Goal: Obtain resource: Obtain resource

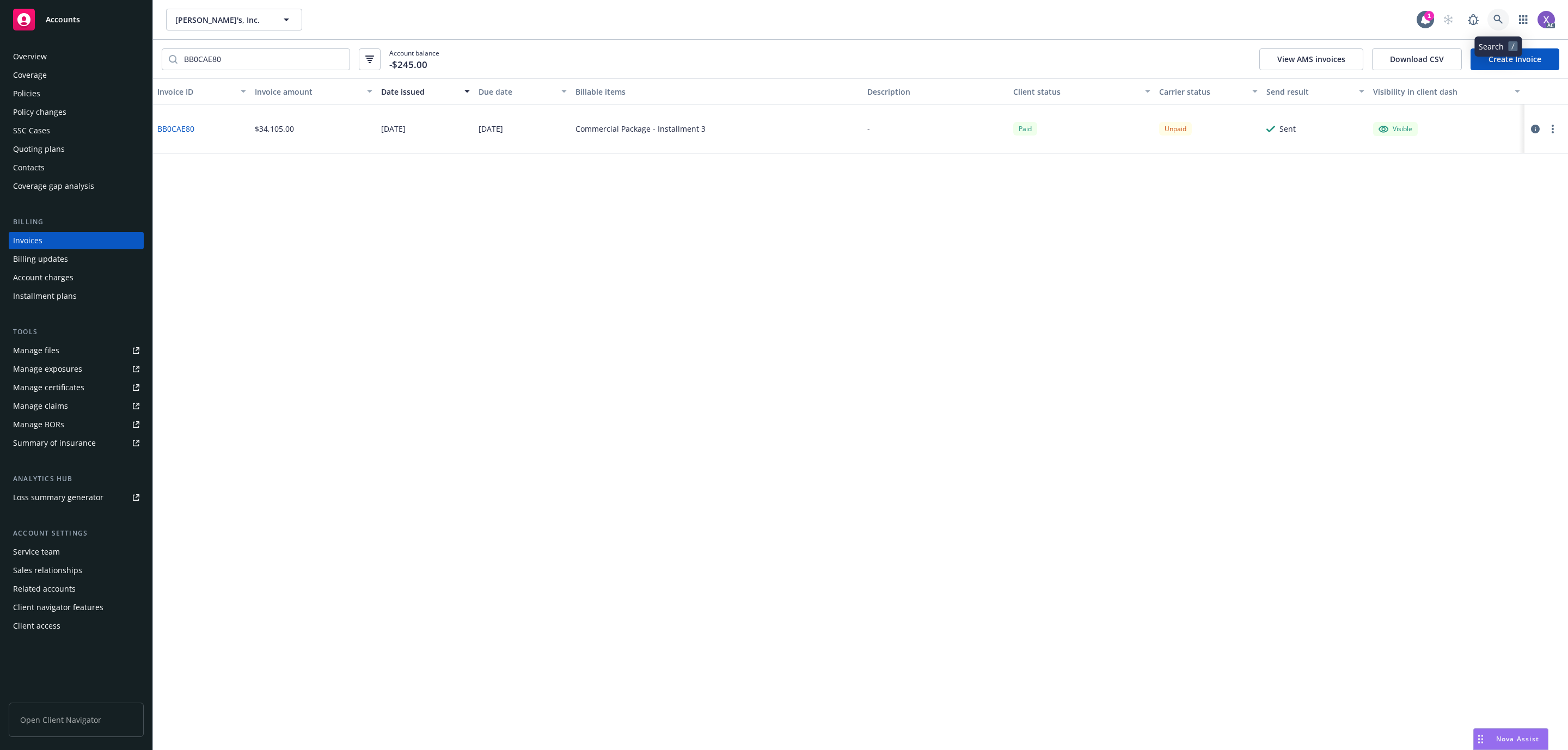
click at [1495, 22] on icon at bounding box center [1497, 19] width 9 height 9
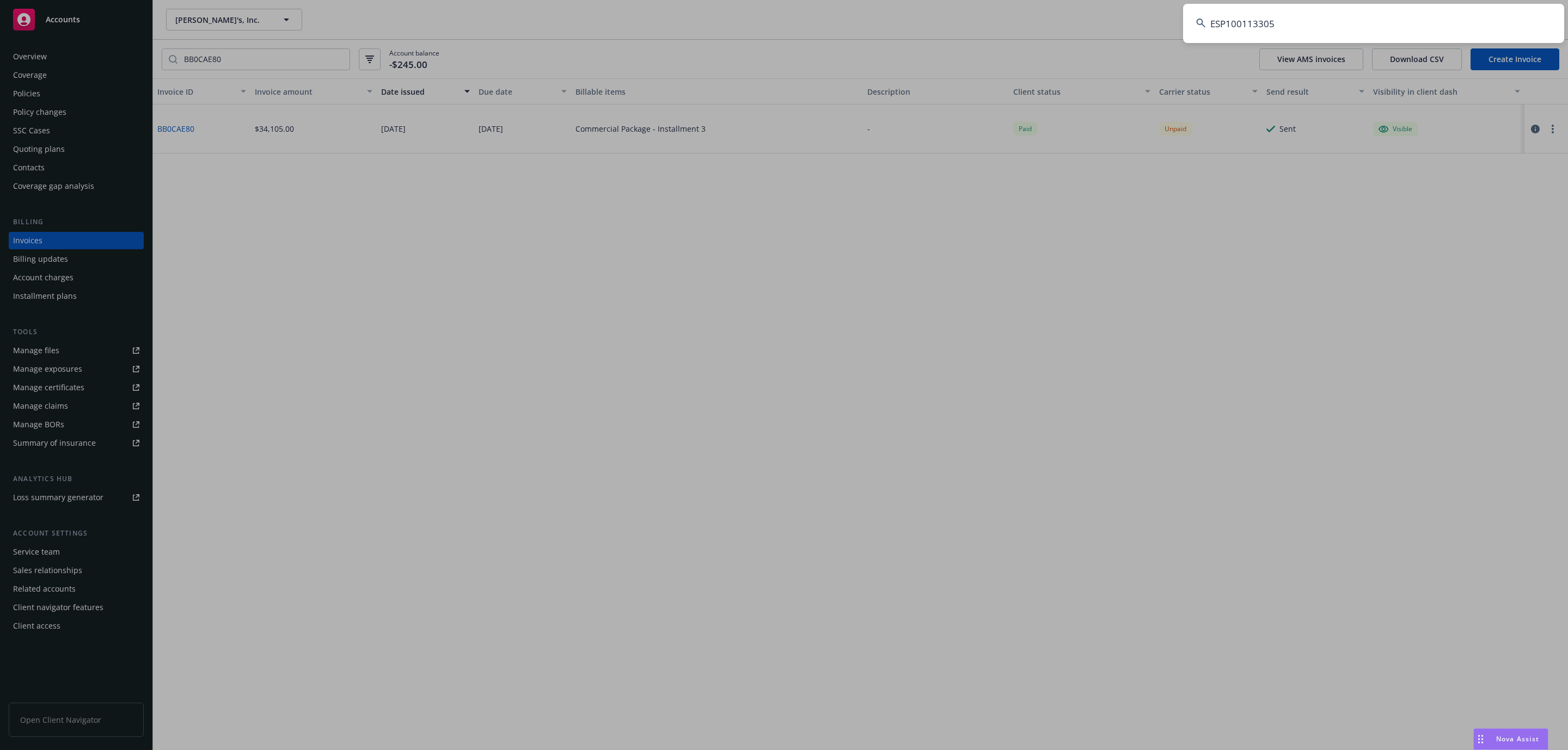
click at [1358, 15] on input "ESP100113305" at bounding box center [1373, 23] width 381 height 40
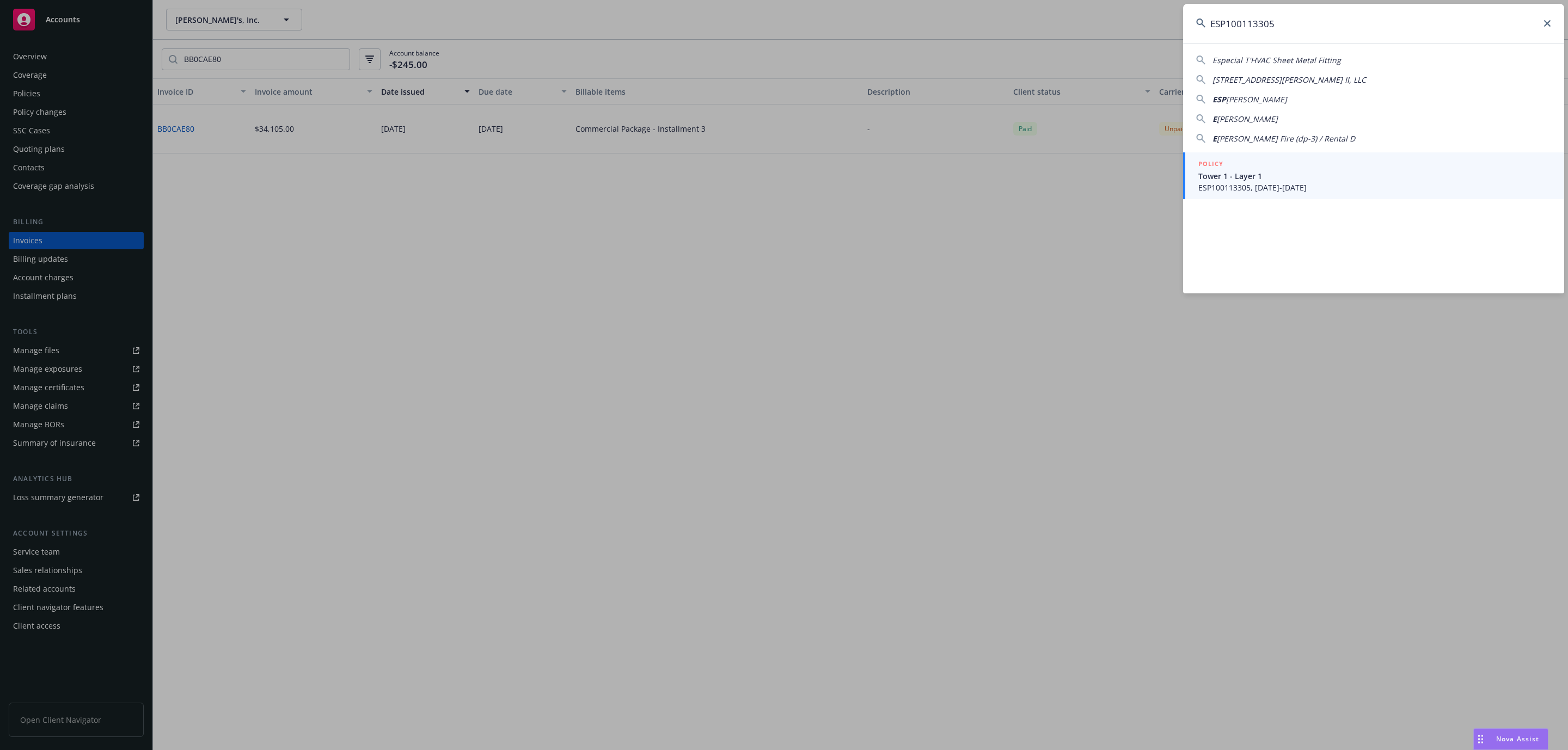
type input "ESP100113305"
click at [1262, 171] on span "Tower 1 - Layer 1" at bounding box center [1374, 175] width 353 height 11
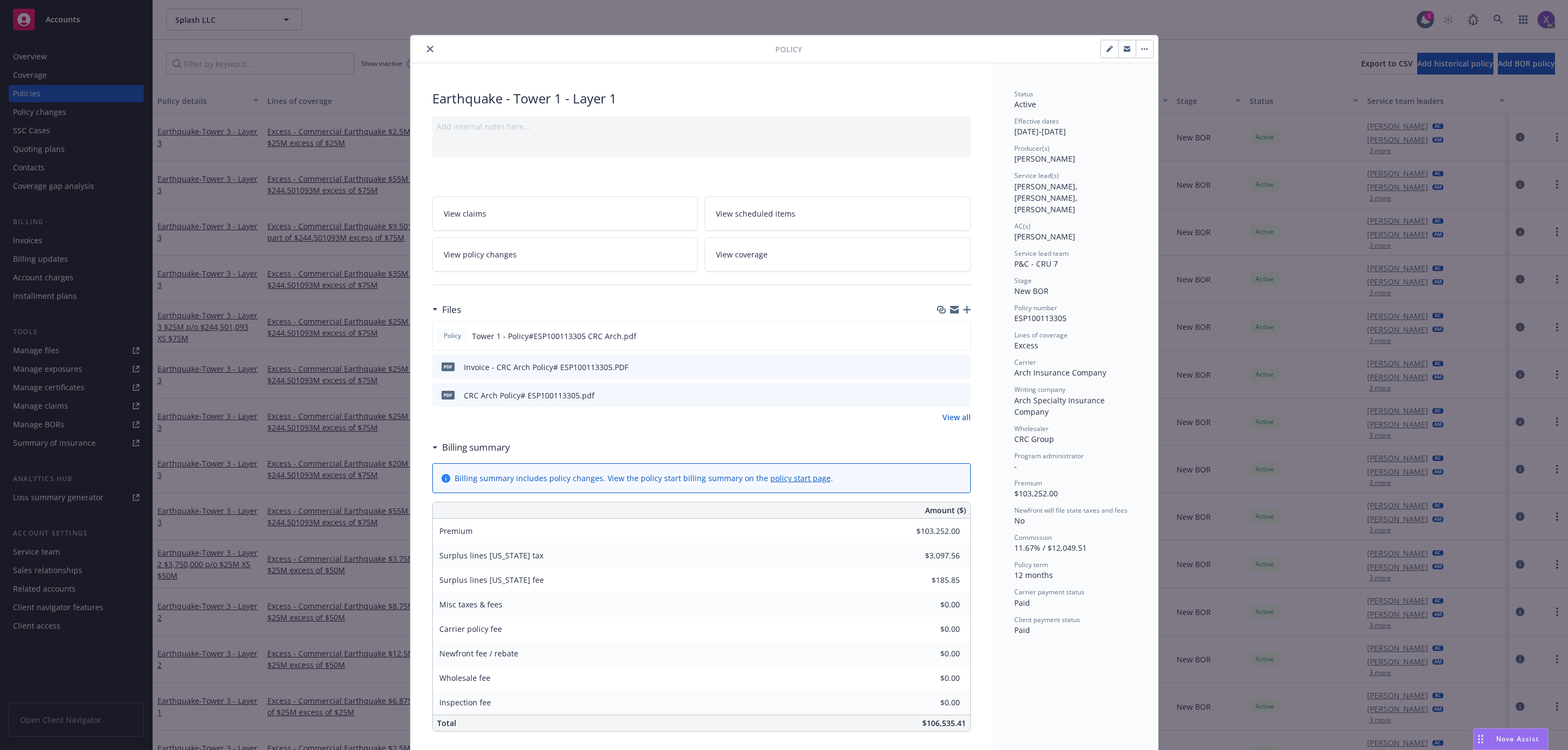
drag, startPoint x: 425, startPoint y: 49, endPoint x: 183, endPoint y: 216, distance: 294.0
click at [427, 49] on icon "close" at bounding box center [430, 49] width 7 height 7
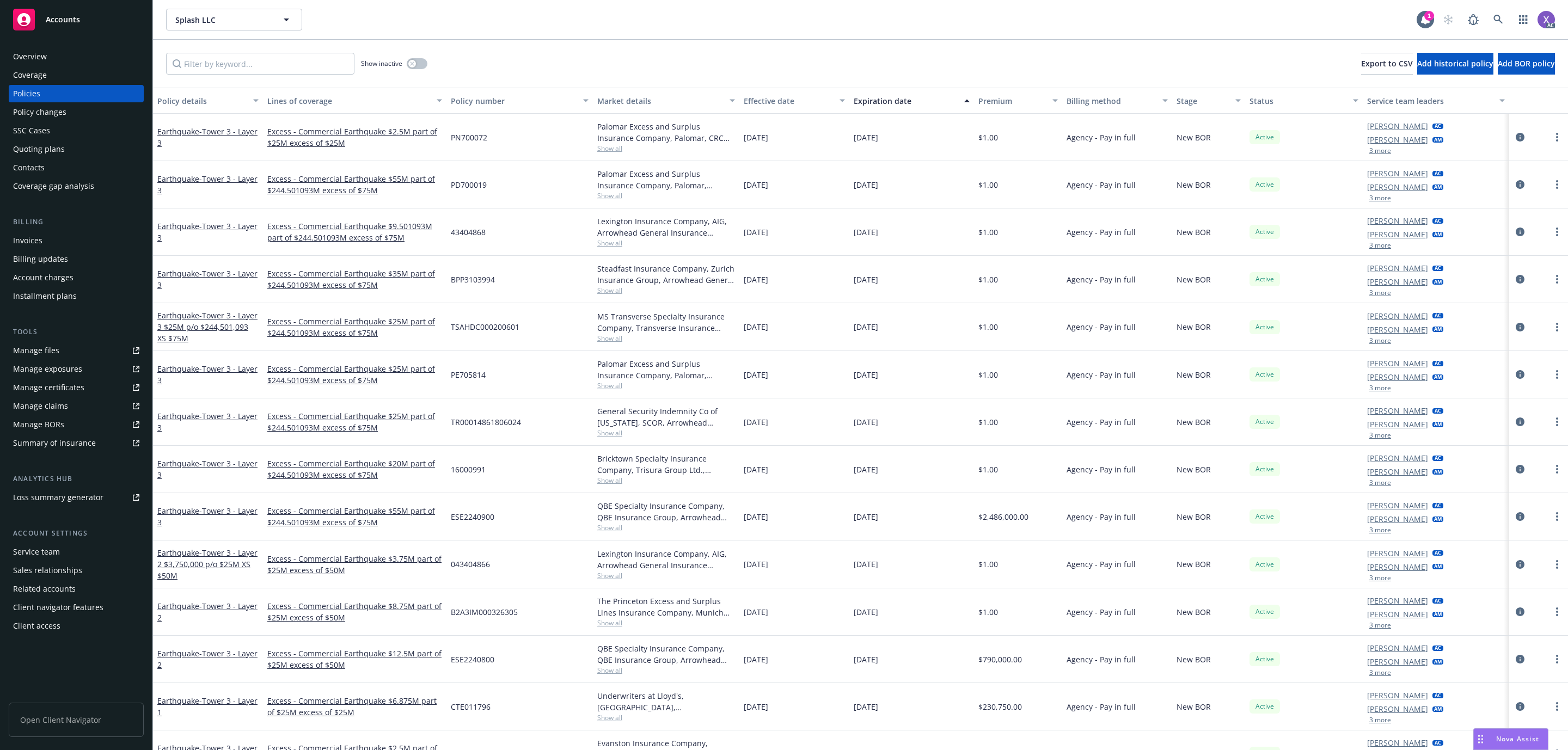
click at [30, 240] on div "Invoices" at bounding box center [28, 241] width 29 height 17
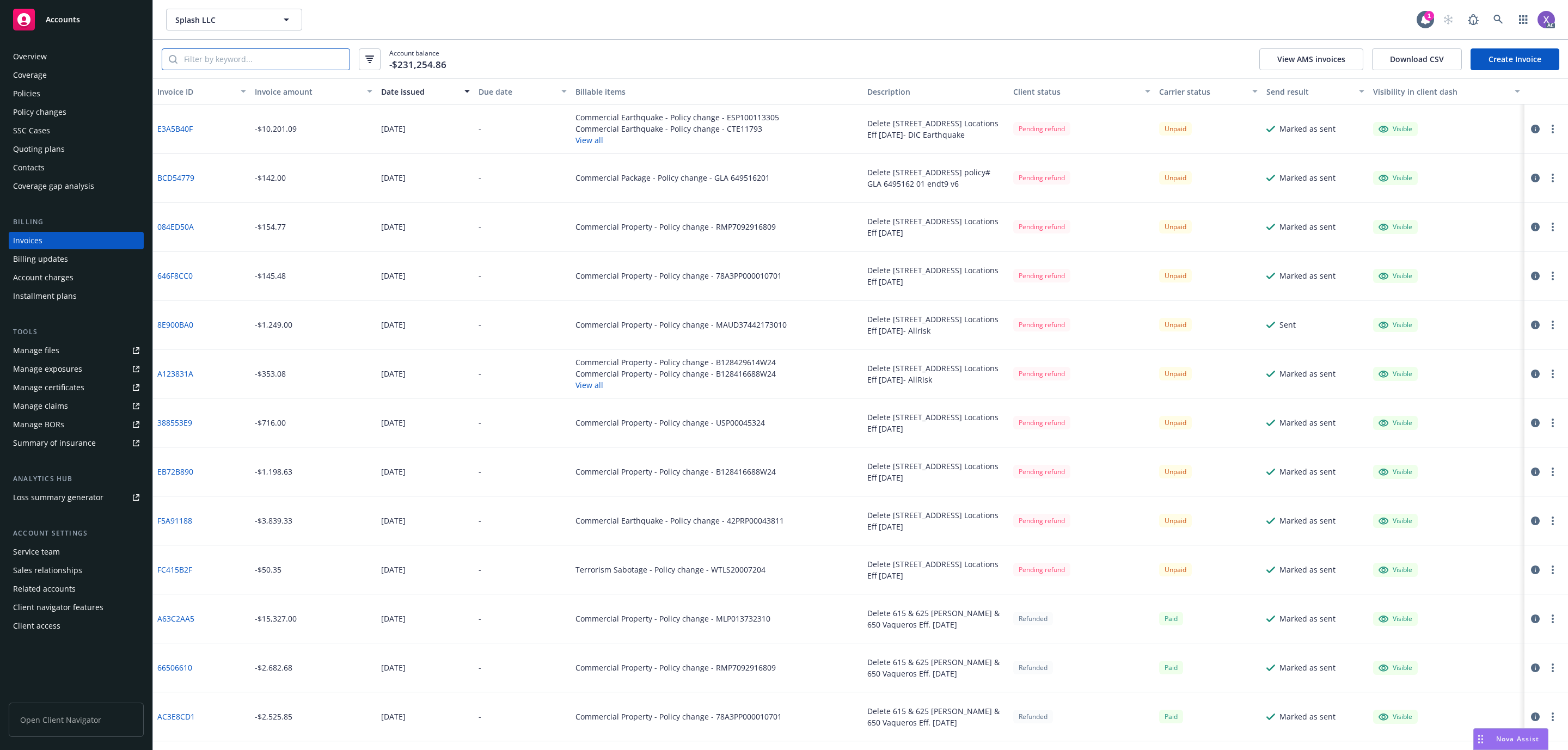
click at [322, 56] on input "search" at bounding box center [263, 59] width 172 height 21
paste input "ESP100113305"
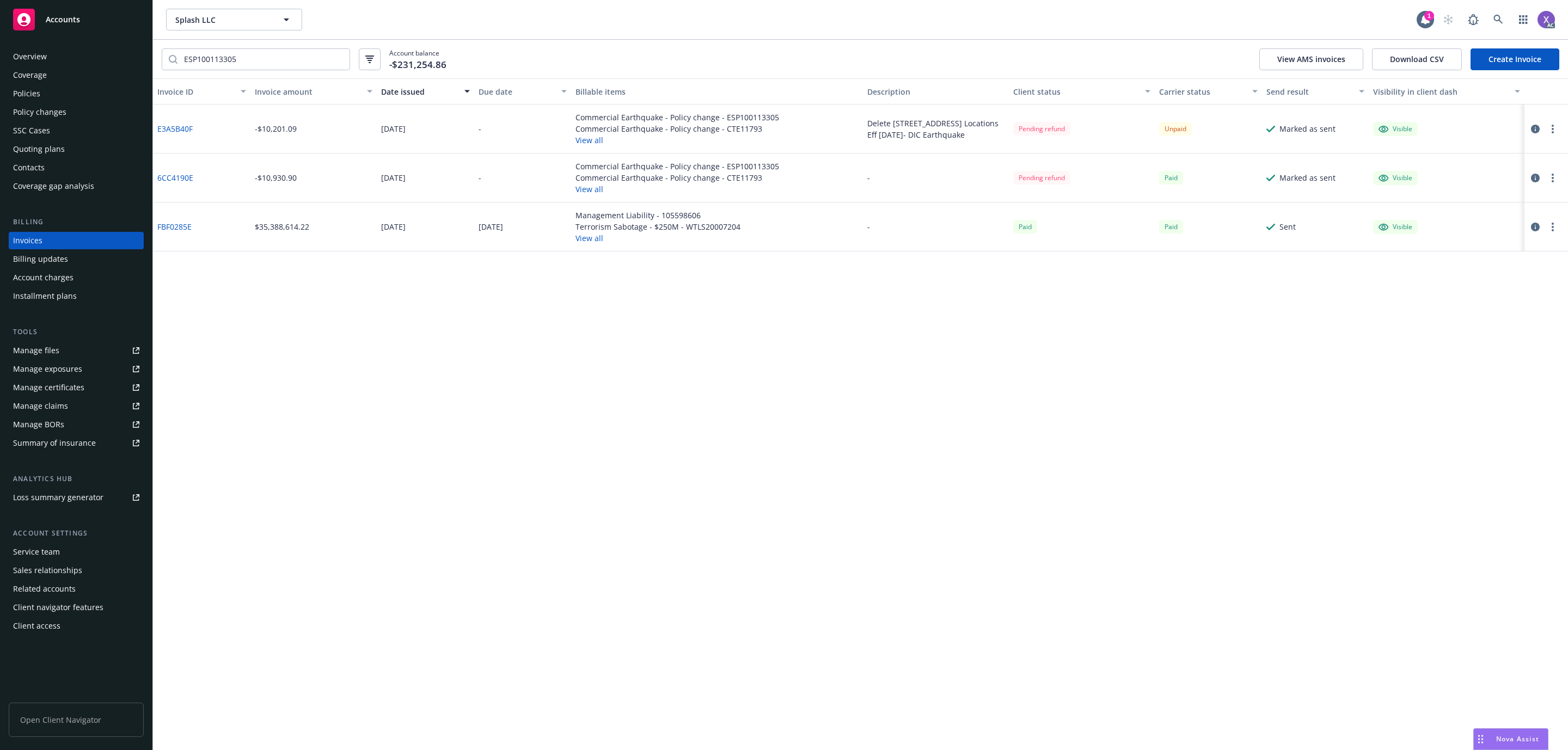
click at [176, 128] on link "E3A5B40F" at bounding box center [175, 128] width 35 height 11
drag, startPoint x: 141, startPoint y: 51, endPoint x: 120, endPoint y: 52, distance: 21.0
click at [120, 52] on div "Accounts Overview Coverage Policies Policy changes SSC Cases Quoting plans Cont…" at bounding box center [784, 375] width 1568 height 750
paste input "4340486"
type input "43404865"
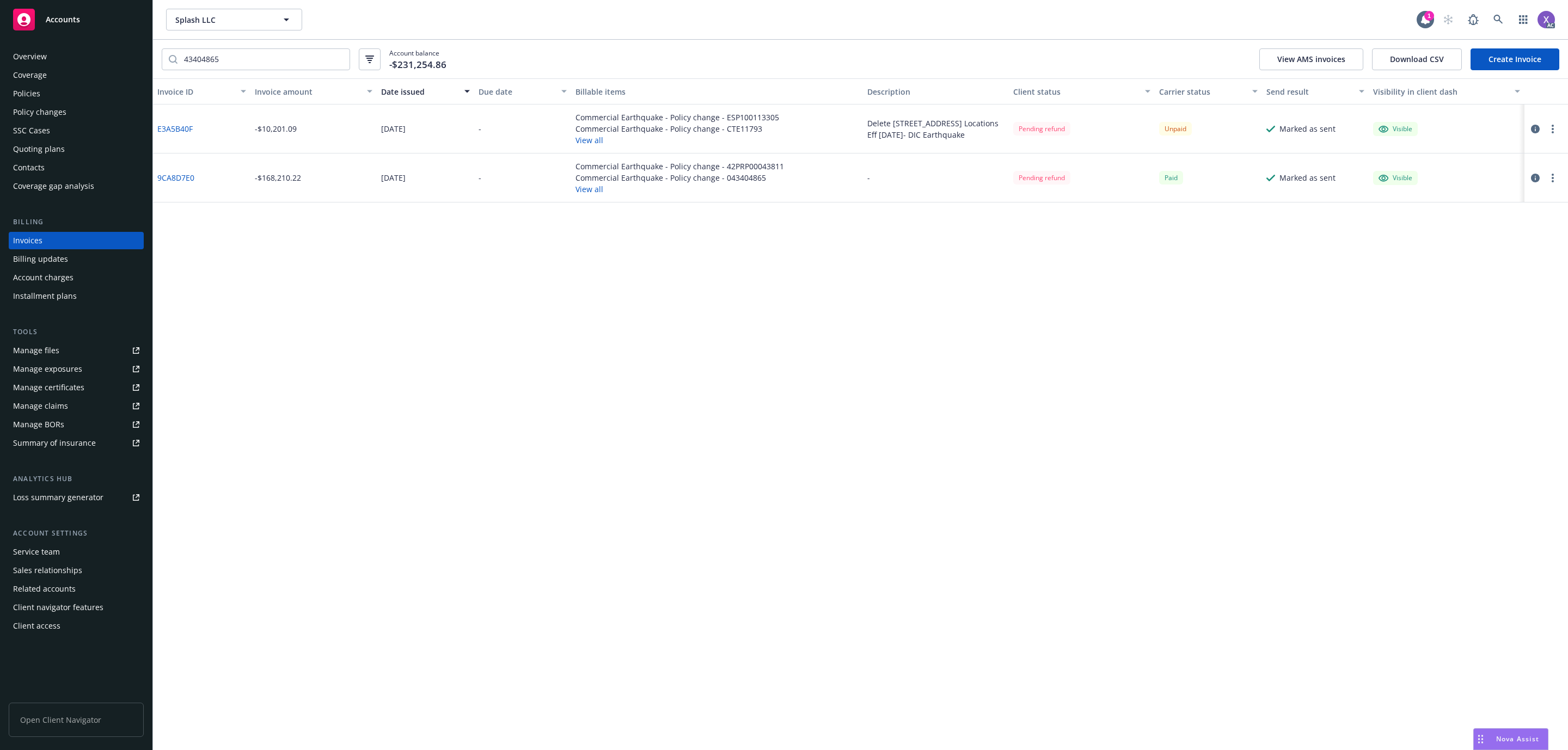
click at [188, 177] on link "9CA8D7E0" at bounding box center [175, 177] width 37 height 11
click at [541, 342] on div "Invoice ID Invoice amount Date issued Due date Billable items Description Clien…" at bounding box center [860, 414] width 1415 height 672
click at [171, 126] on link "E3A5B40F" at bounding box center [175, 128] width 35 height 11
click at [28, 92] on div "Policies" at bounding box center [27, 94] width 28 height 17
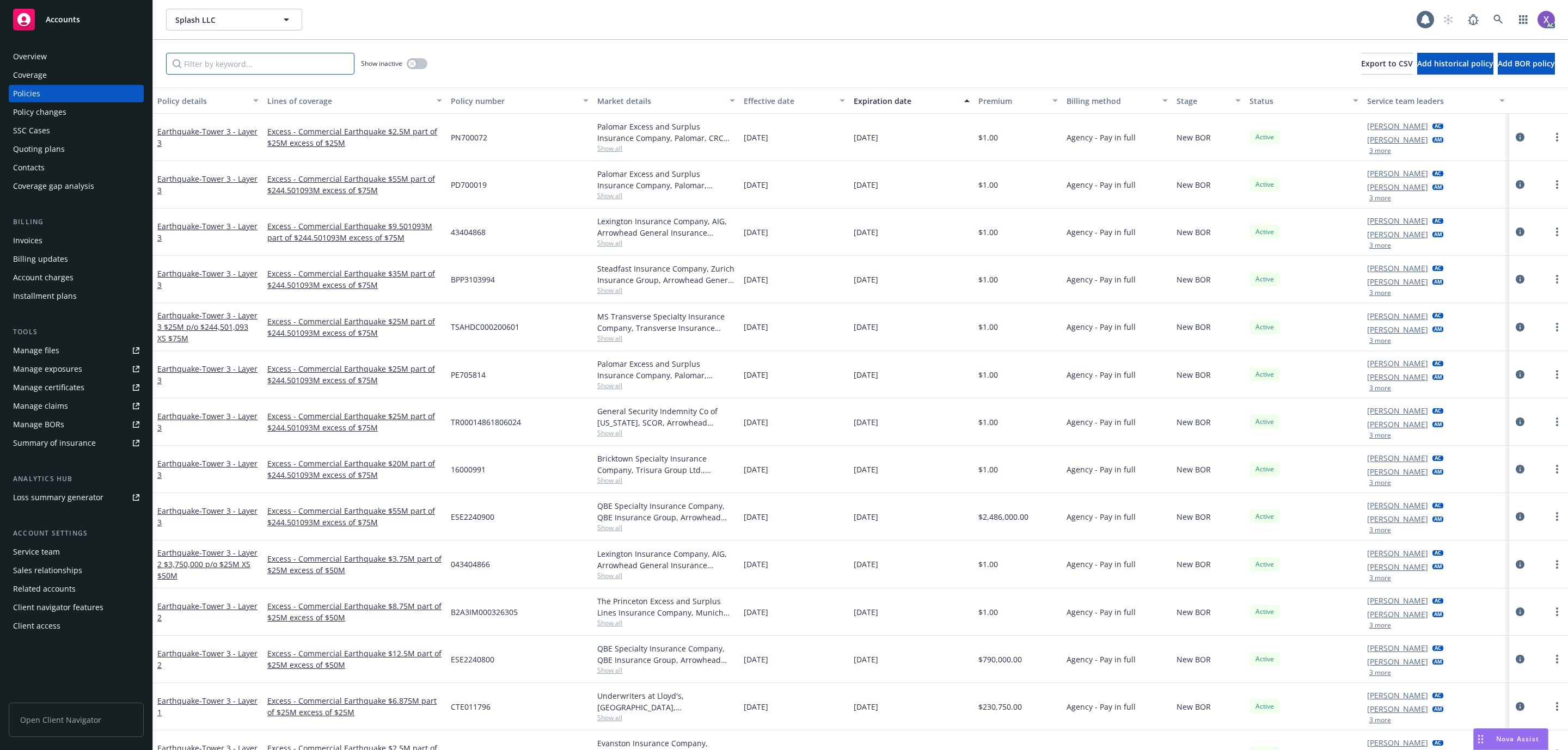
click at [258, 63] on input "Filter by keyword..." at bounding box center [260, 63] width 188 height 22
paste input "043404865"
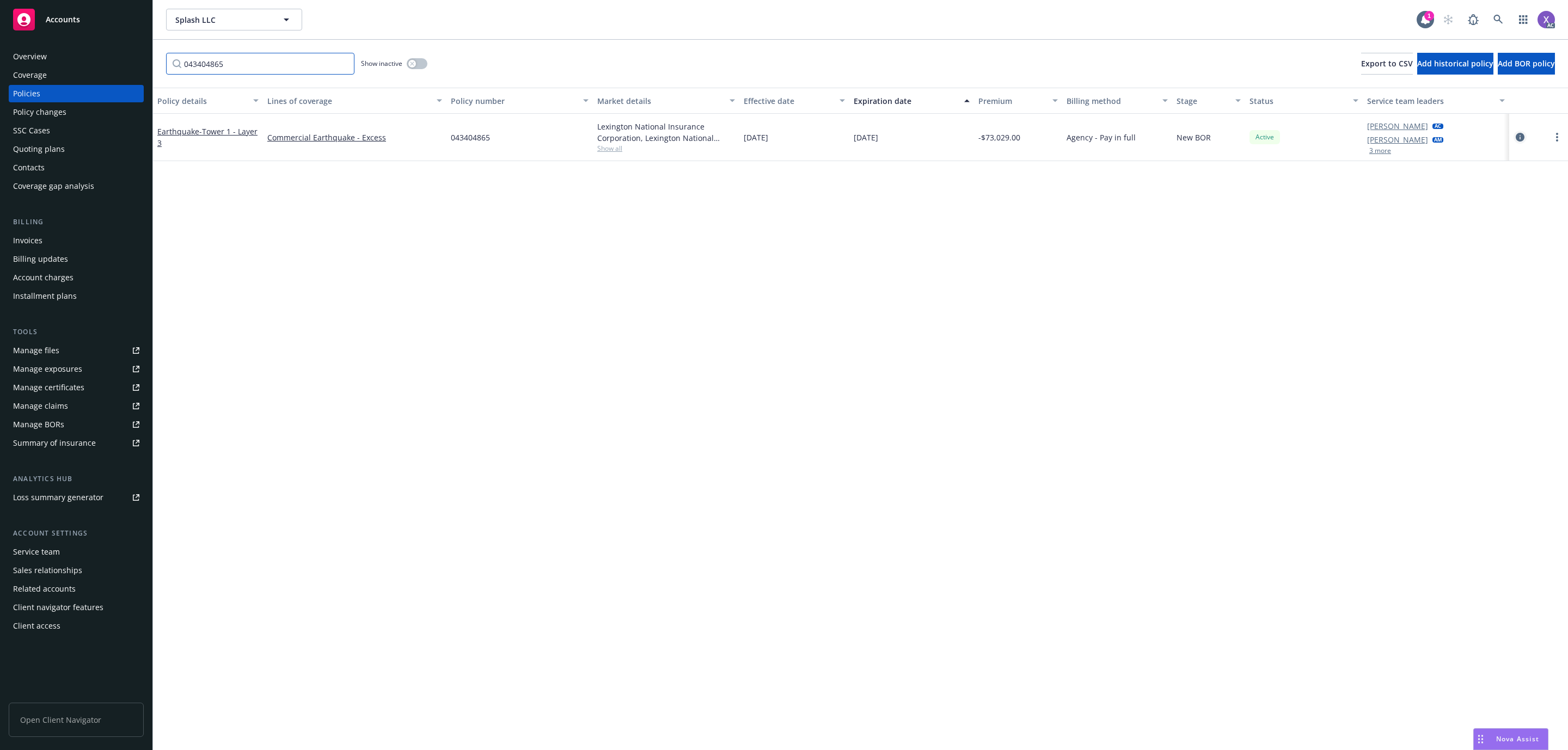
type input "043404865"
click at [1517, 136] on icon "circleInformation" at bounding box center [1520, 137] width 9 height 9
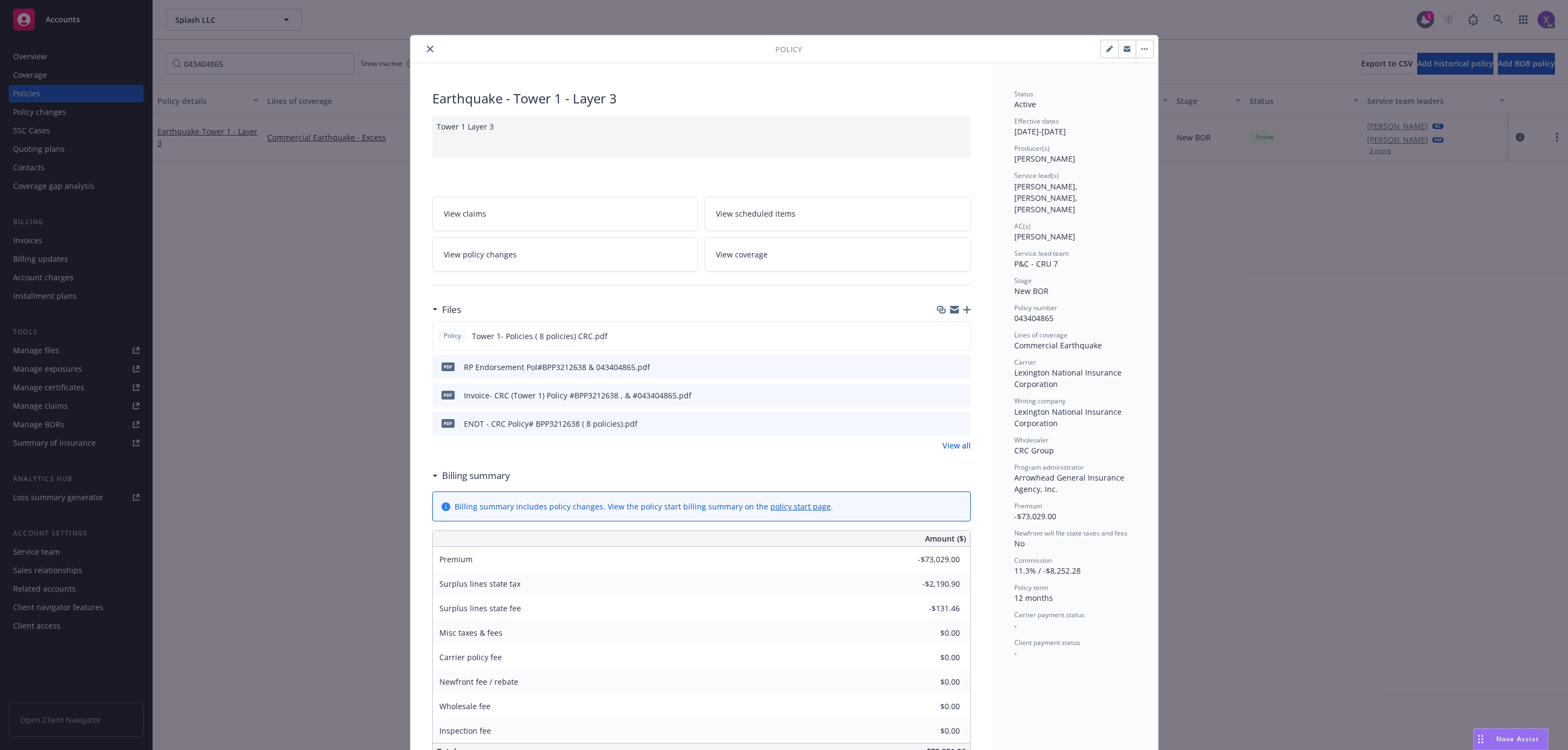
click at [946, 455] on div "Files Policy Tower 1- Policies ( 8 policies) CRC.pdf pdf RP Endorsement Pol#BPP…" at bounding box center [702, 381] width 538 height 166
click at [950, 443] on link "View all" at bounding box center [956, 445] width 28 height 11
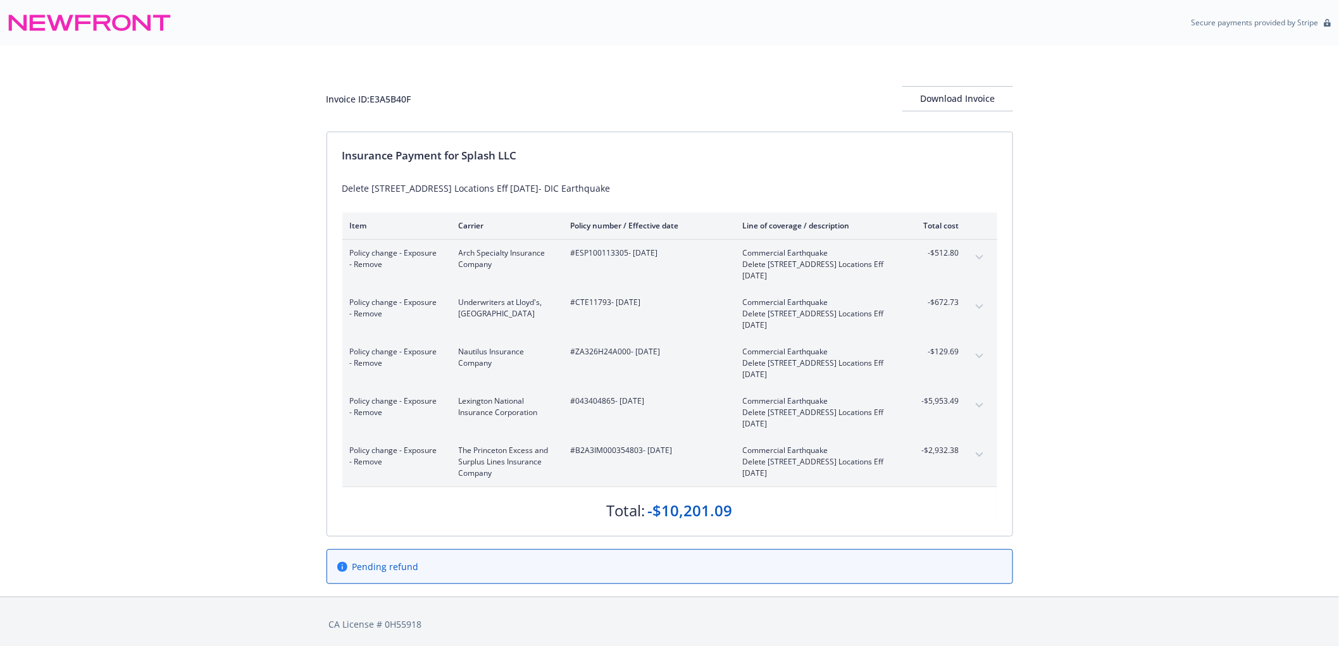
click at [583, 408] on div "#043404865 - 07/25/2025" at bounding box center [647, 413] width 152 height 34
drag, startPoint x: 576, startPoint y: 402, endPoint x: 616, endPoint y: 407, distance: 40.2
click at [616, 407] on div "#043404865 - 07/25/2025" at bounding box center [647, 413] width 152 height 34
copy span "043404865"
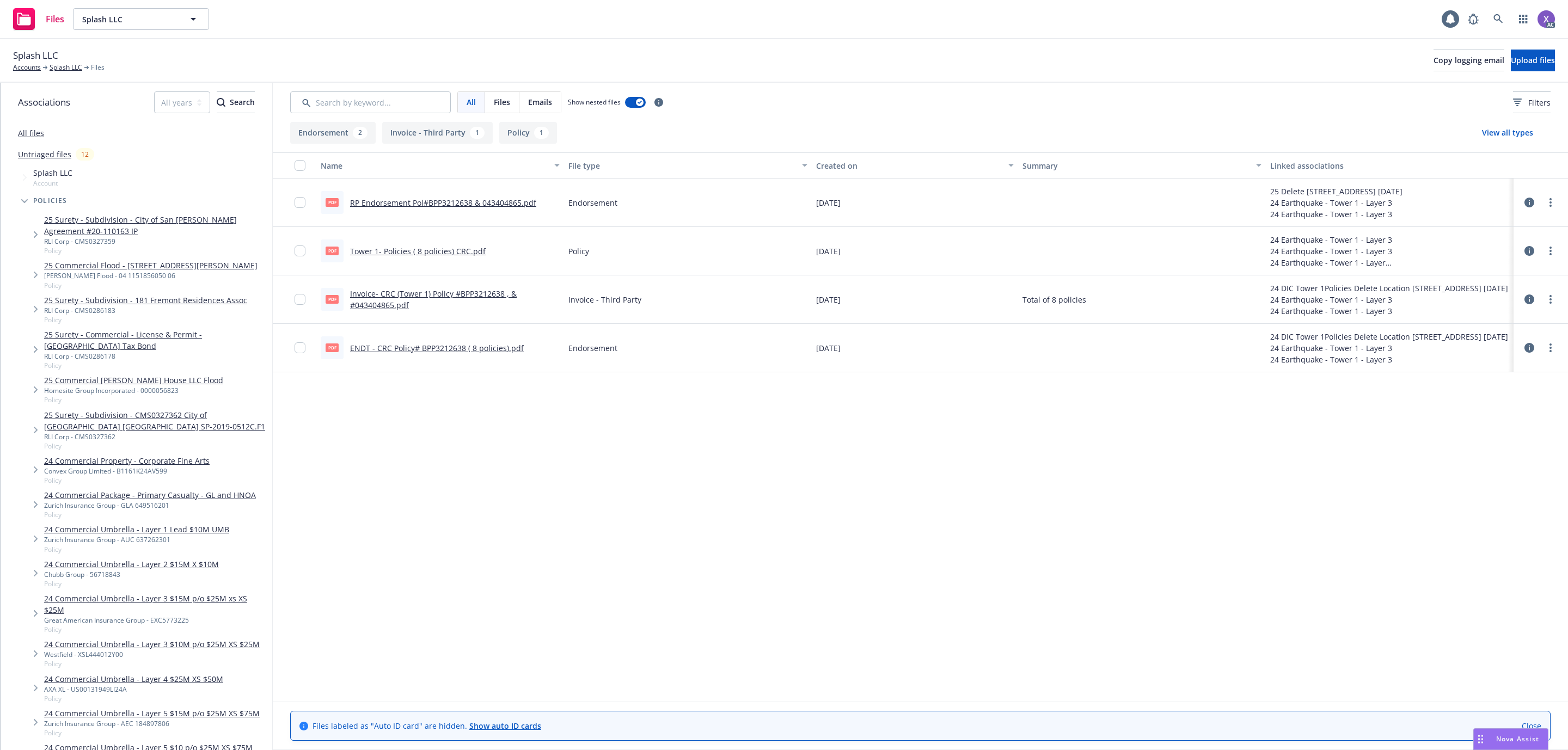
click at [477, 201] on link "RP Endorsement Pol#BPP3212638 & 043404865.pdf" at bounding box center [443, 203] width 186 height 10
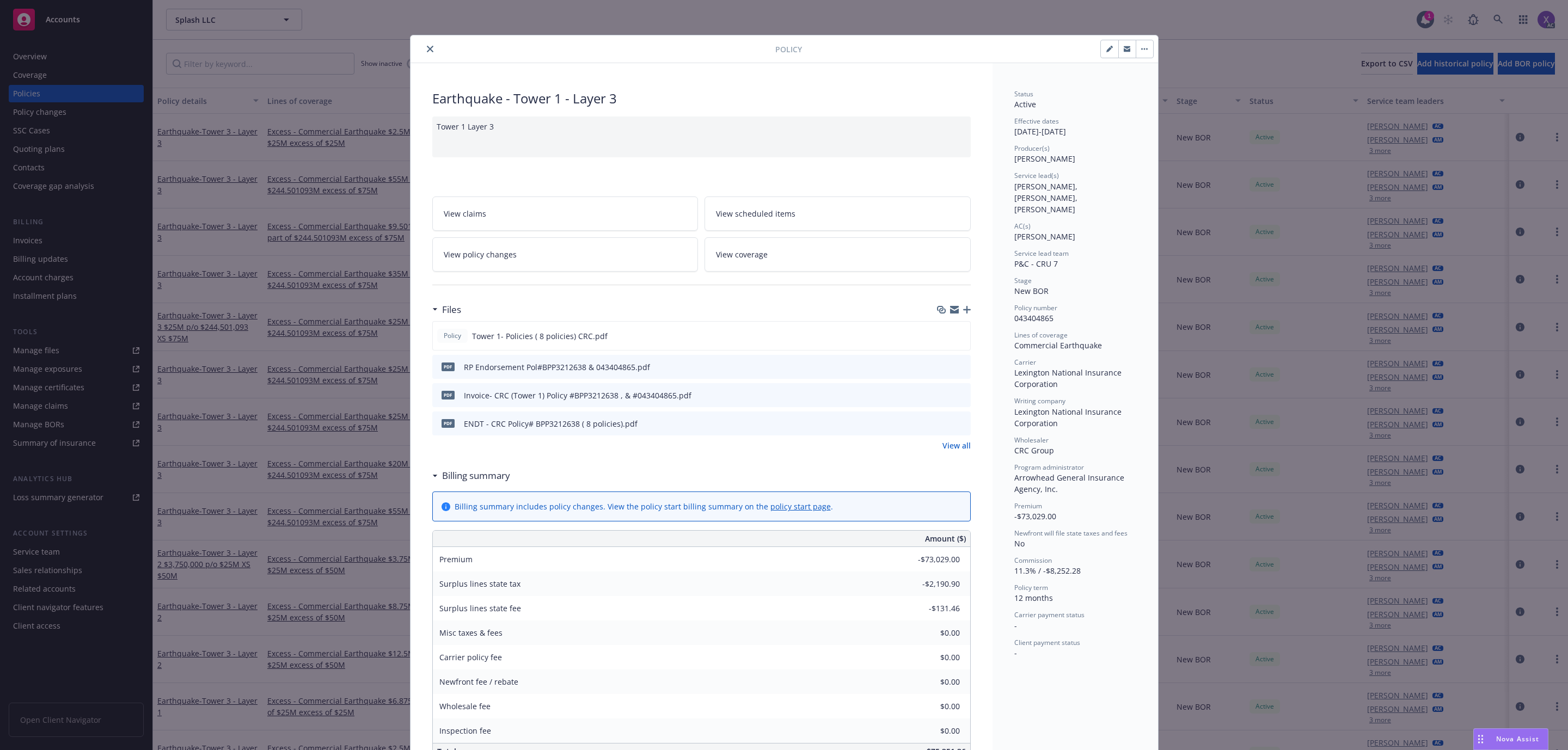
click at [427, 51] on icon "close" at bounding box center [430, 49] width 7 height 7
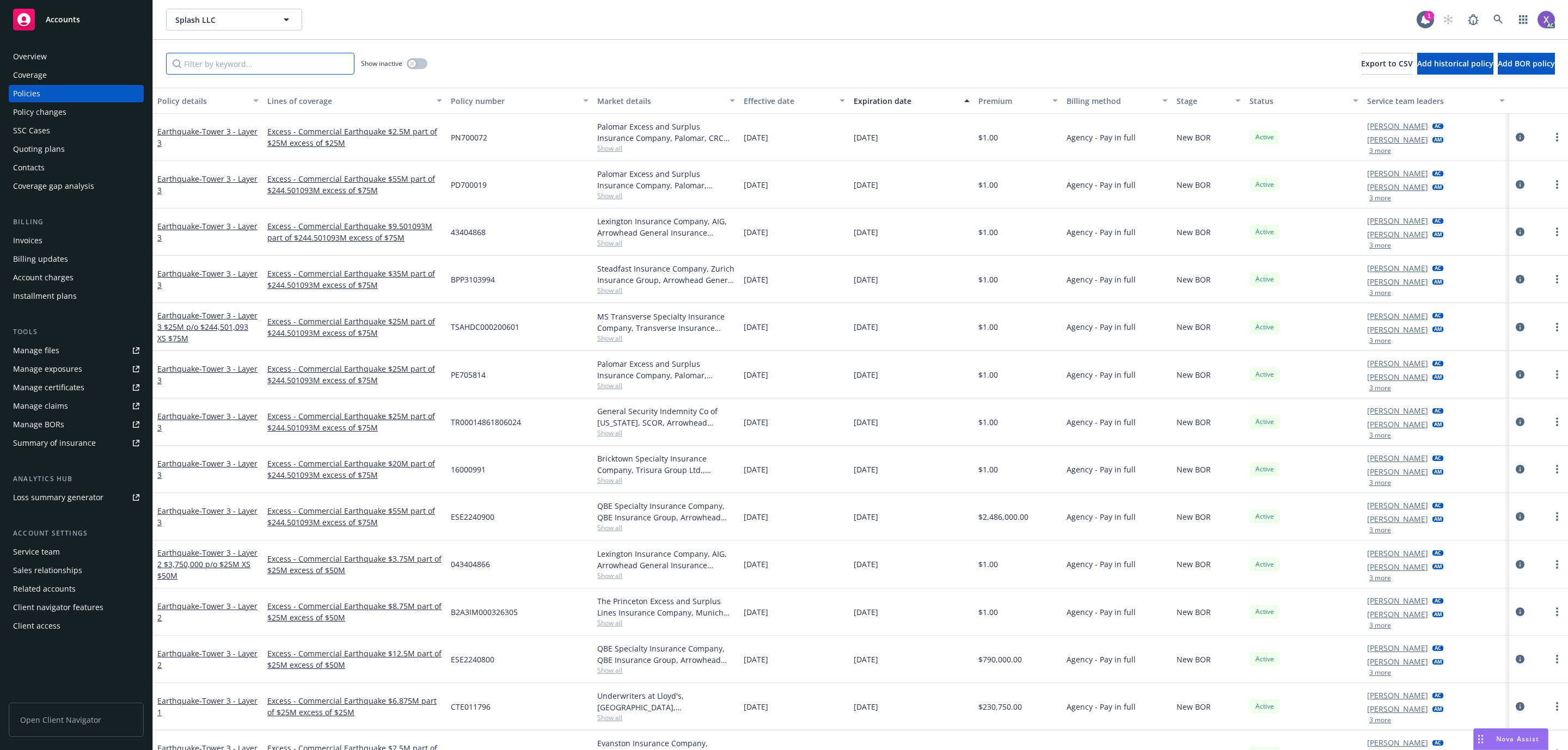
click at [269, 69] on input "Filter by keyword..." at bounding box center [260, 63] width 188 height 22
paste input "B2A3IM000354803"
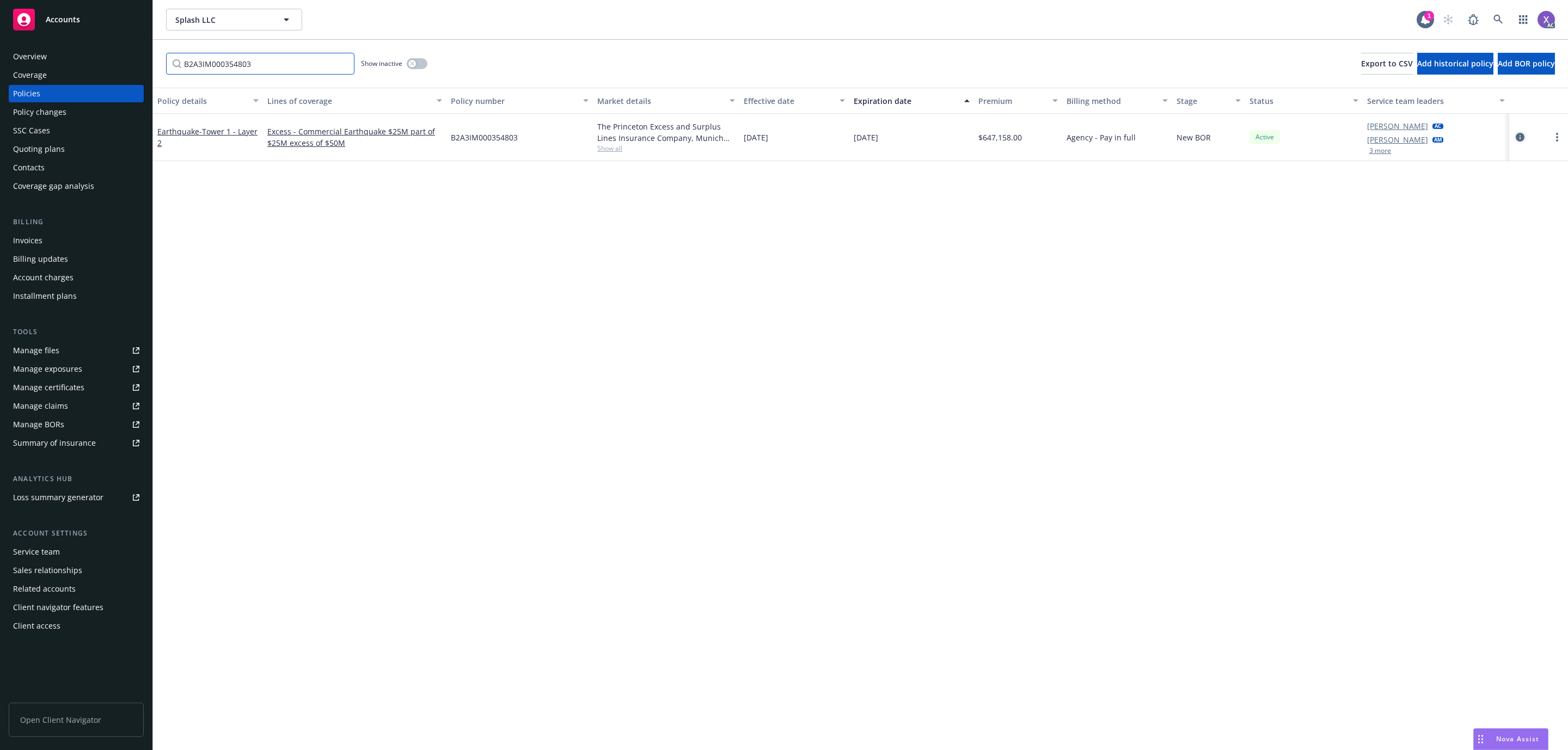
type input "B2A3IM000354803"
click at [1519, 136] on icon "circleInformation" at bounding box center [1520, 137] width 9 height 9
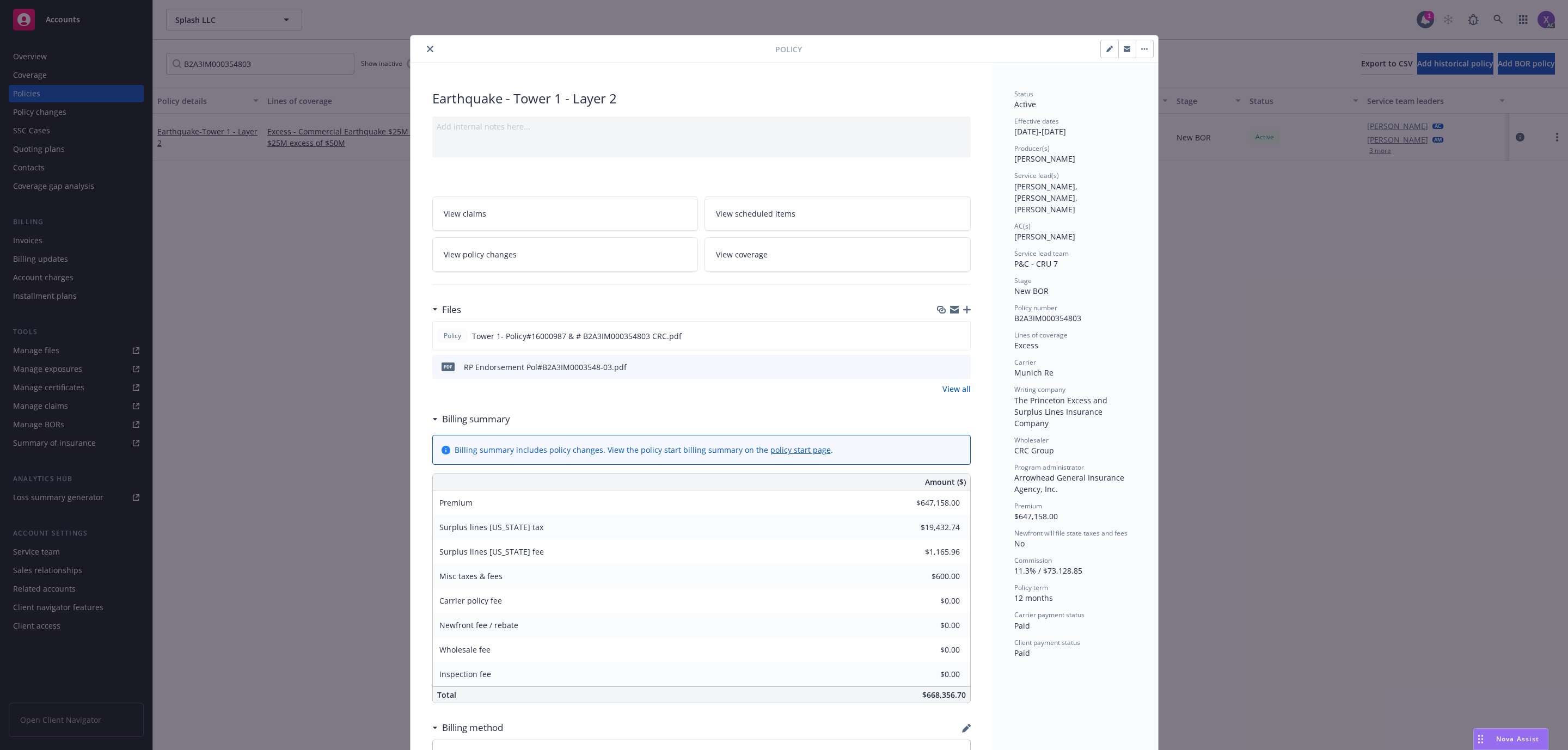
click at [946, 390] on link "View all" at bounding box center [956, 389] width 28 height 11
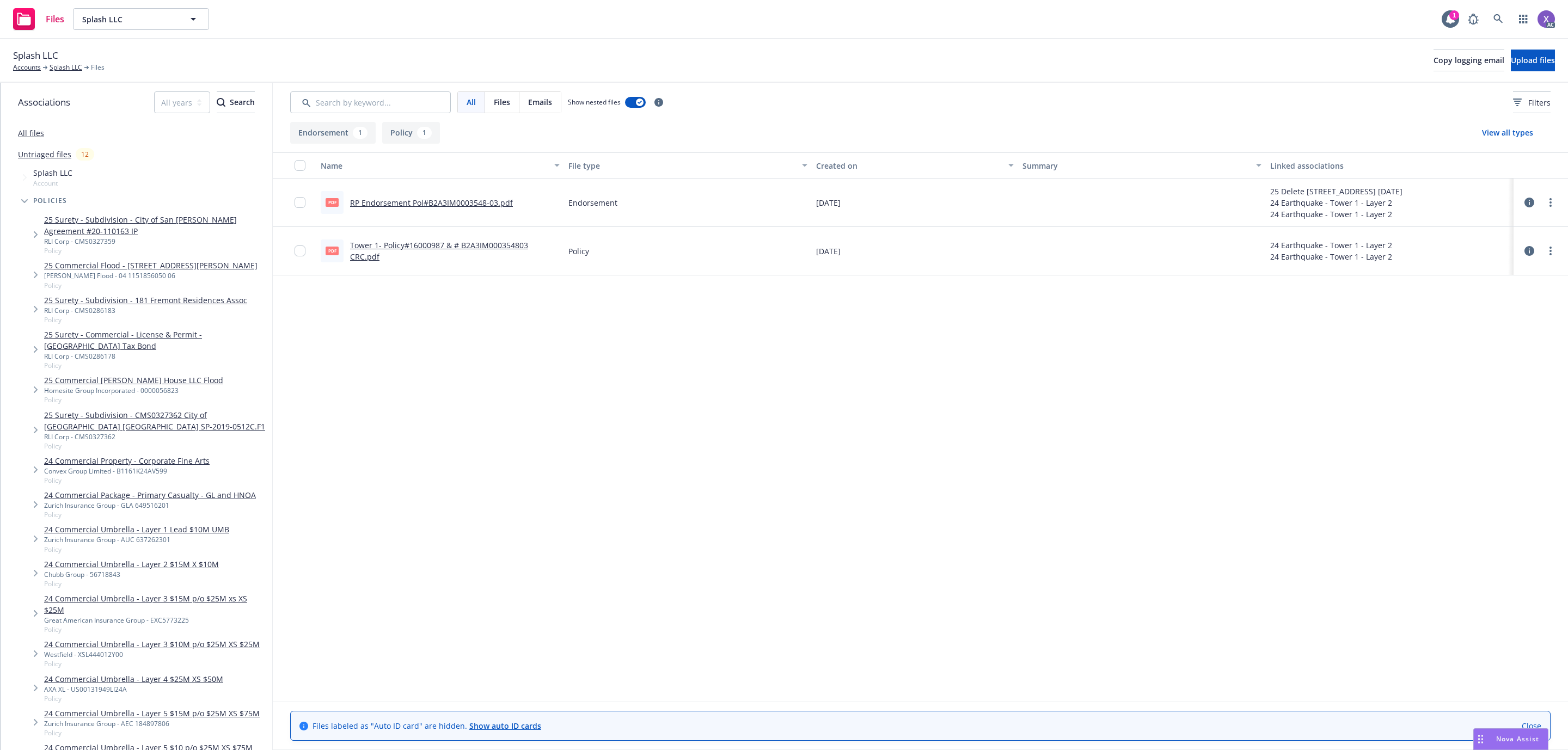
click at [474, 203] on link "RP Endorsement Pol#B2A3IM0003548-03.pdf" at bounding box center [431, 203] width 163 height 10
click at [1503, 19] on icon at bounding box center [1497, 18] width 9 height 9
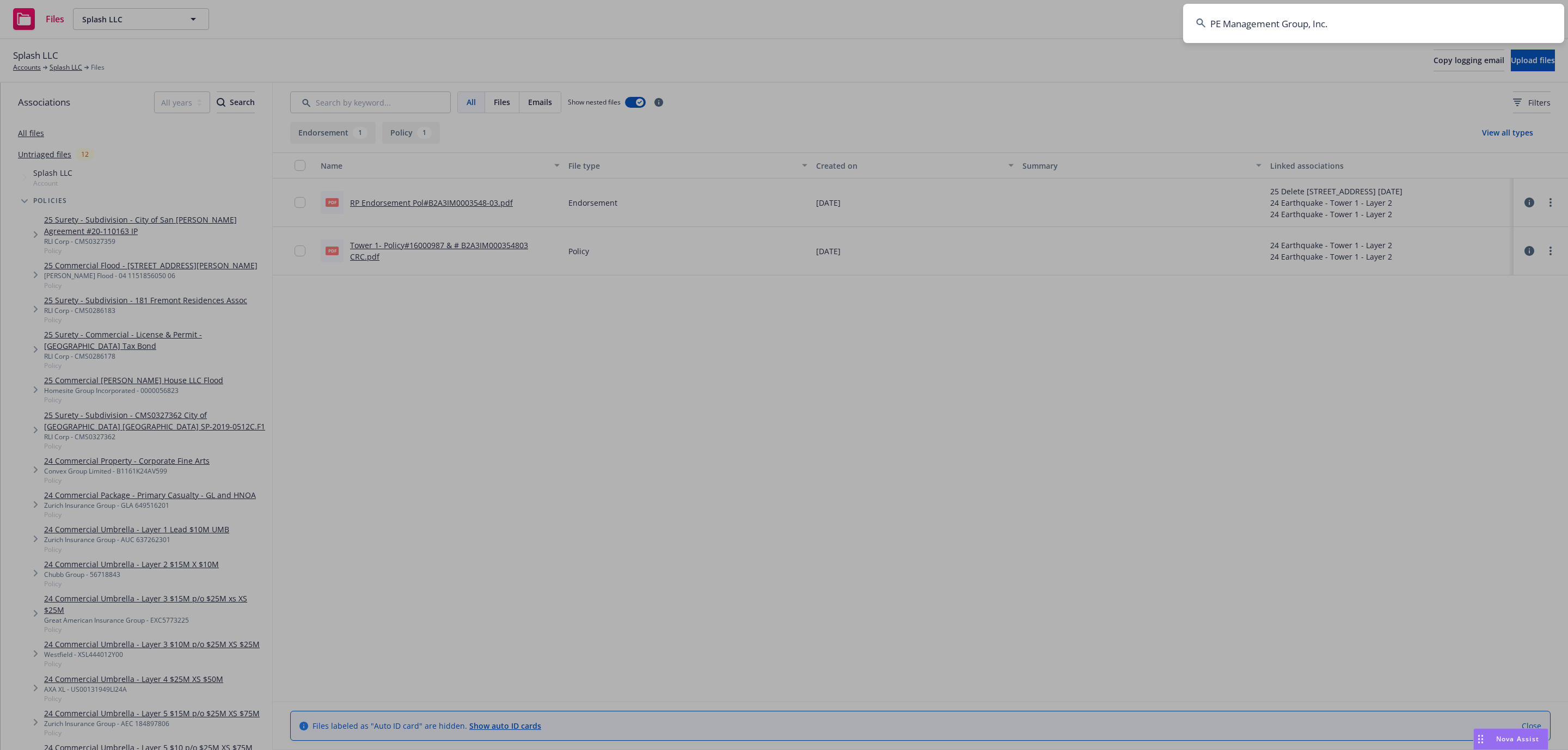
click at [1351, 34] on input "PE Management Group, Inc." at bounding box center [1373, 23] width 381 height 40
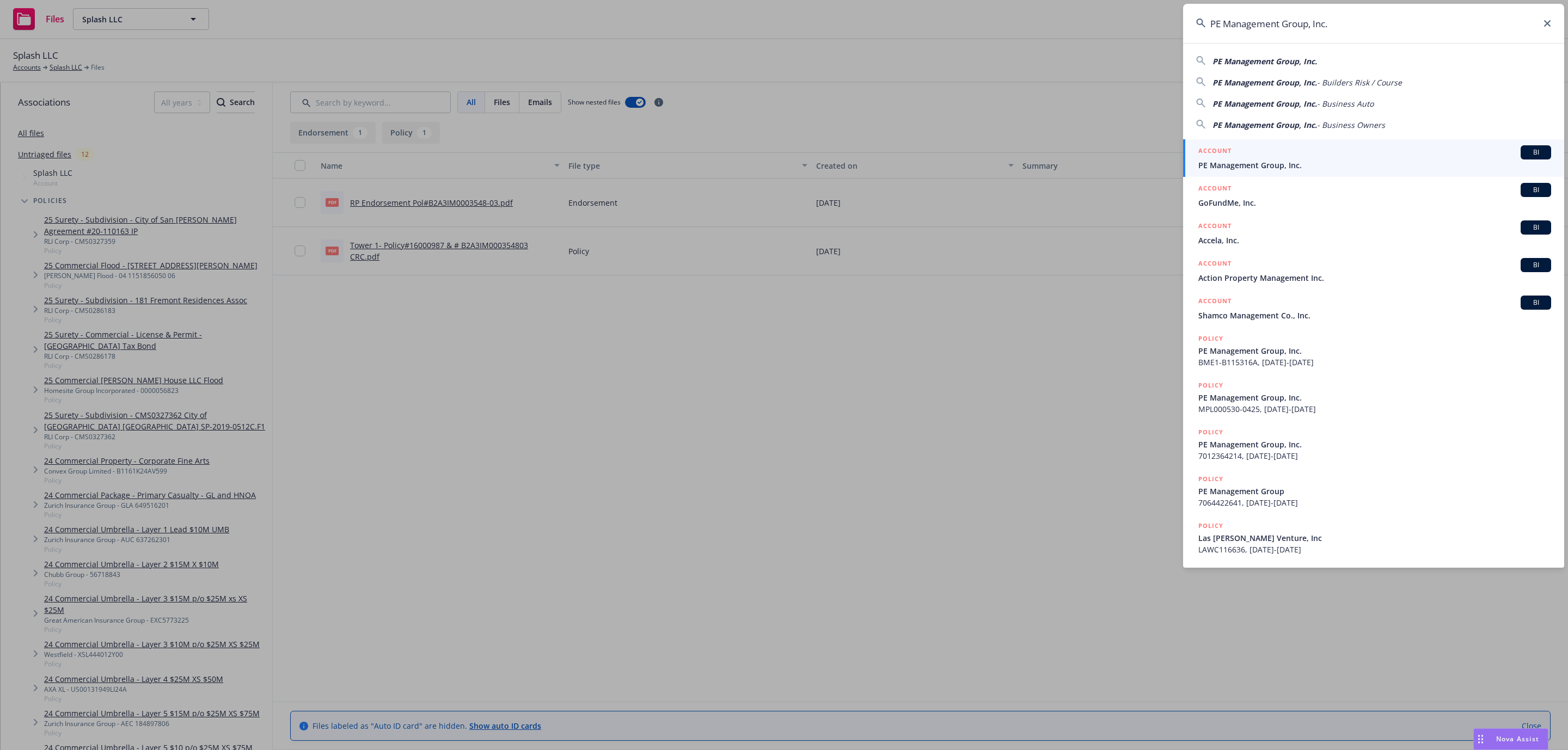
type input "PE Management Group, Inc."
click at [1285, 157] on div "ACCOUNT BI" at bounding box center [1374, 152] width 353 height 14
